Goal: Task Accomplishment & Management: Use online tool/utility

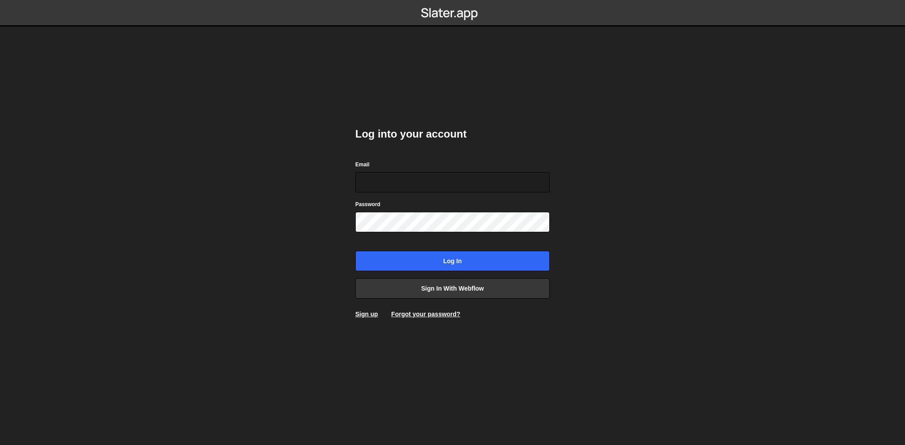
type input "[EMAIL_ADDRESS][DOMAIN_NAME]"
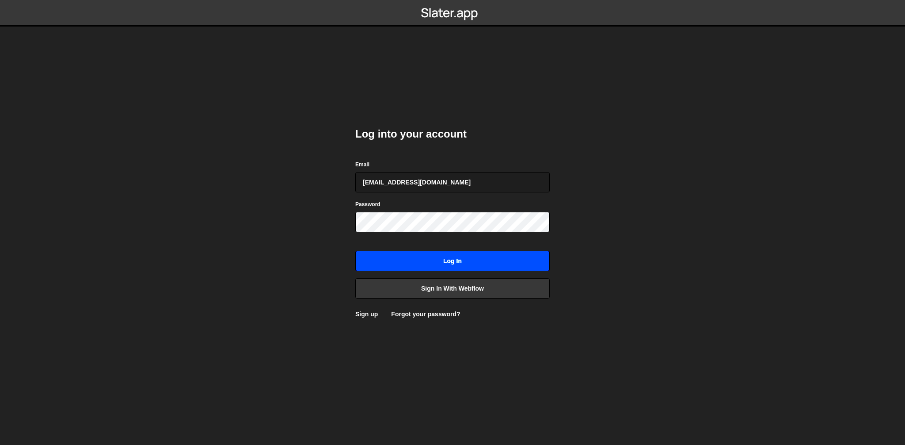
click at [435, 263] on input "Log in" at bounding box center [452, 261] width 195 height 20
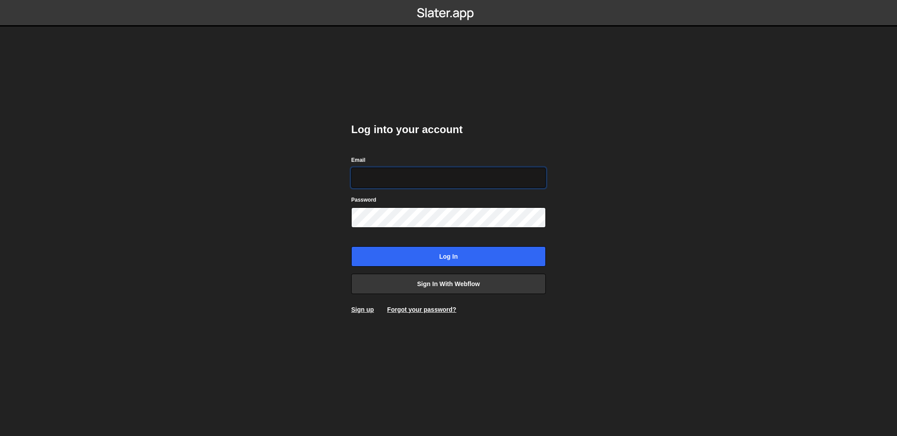
type input "[EMAIL_ADDRESS][DOMAIN_NAME]"
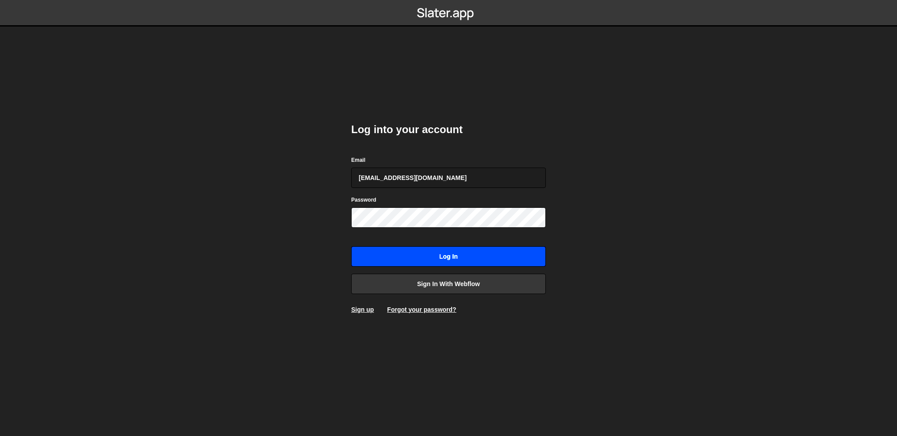
click at [449, 255] on input "Log in" at bounding box center [448, 256] width 195 height 20
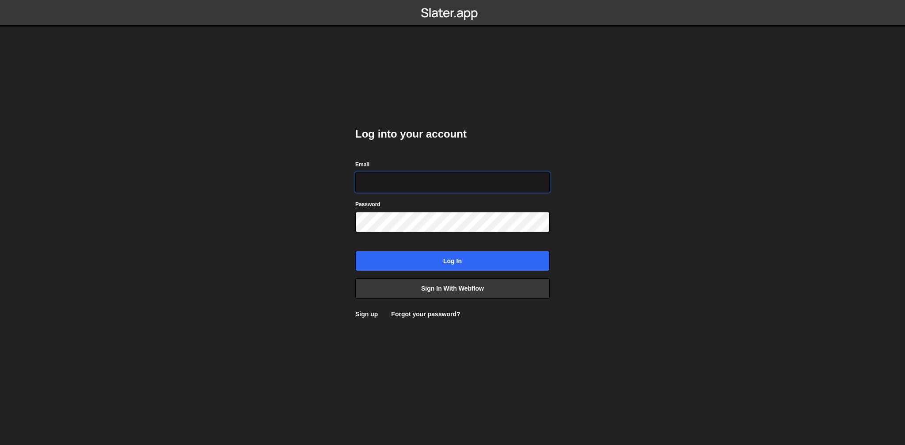
type input "[EMAIL_ADDRESS][DOMAIN_NAME]"
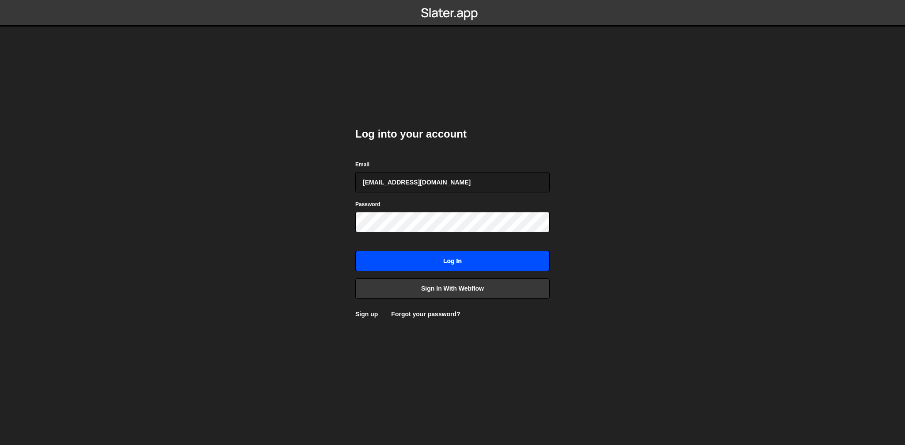
click at [465, 261] on input "Log in" at bounding box center [452, 261] width 195 height 20
